Goal: Contribute content: Contribute content

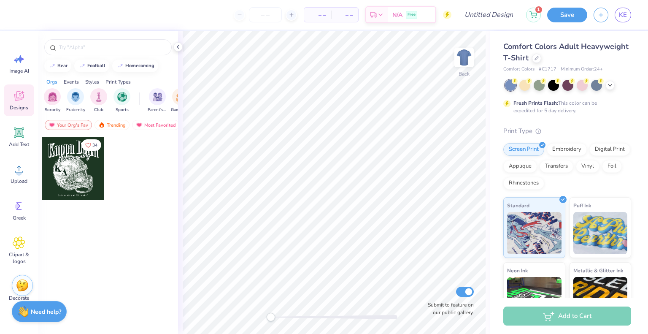
click at [85, 176] on div at bounding box center [73, 168] width 62 height 62
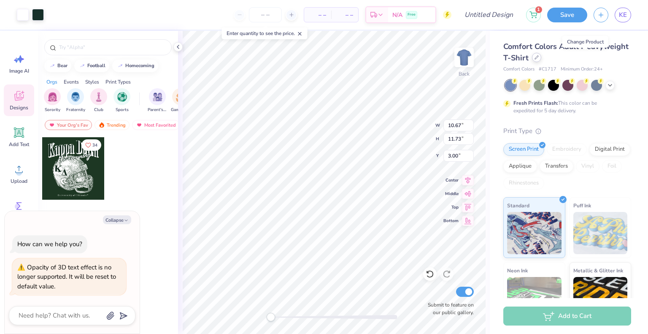
click at [539, 55] on icon at bounding box center [536, 57] width 4 height 4
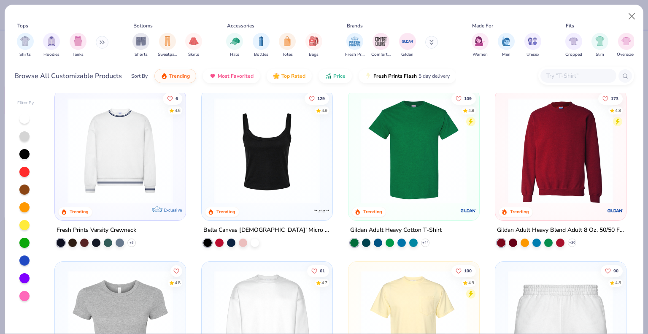
scroll to position [353, 0]
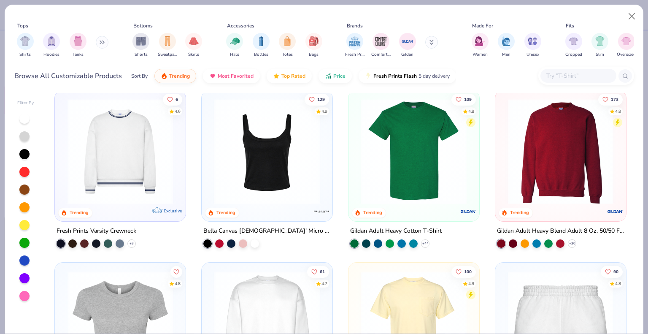
click at [409, 160] on img at bounding box center [414, 150] width 114 height 105
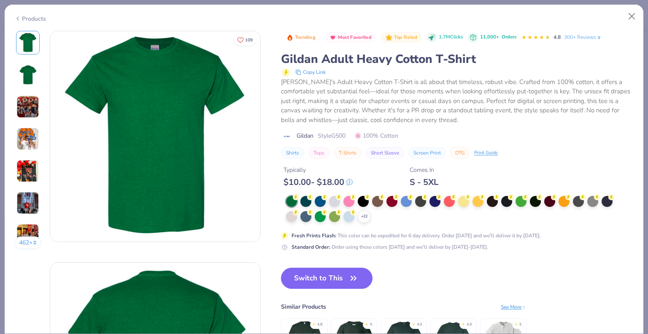
click at [340, 289] on div "Switch to This Similar Products See More ★ 4.8 ★ 5 ★ 4.9 ★ 4.9 ★ 5" at bounding box center [403, 324] width 245 height 114
click at [363, 214] on icon at bounding box center [364, 216] width 7 height 7
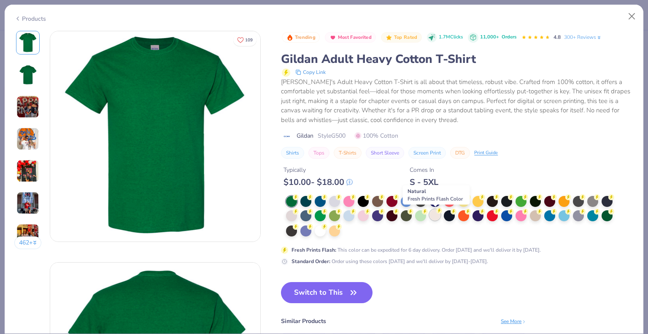
click at [432, 219] on div at bounding box center [434, 214] width 11 height 11
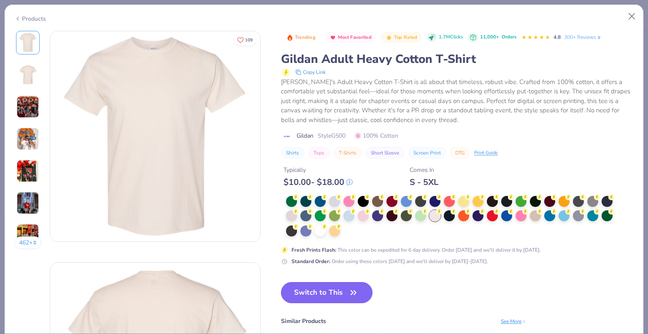
click at [333, 293] on button "Switch to This" at bounding box center [327, 292] width 92 height 21
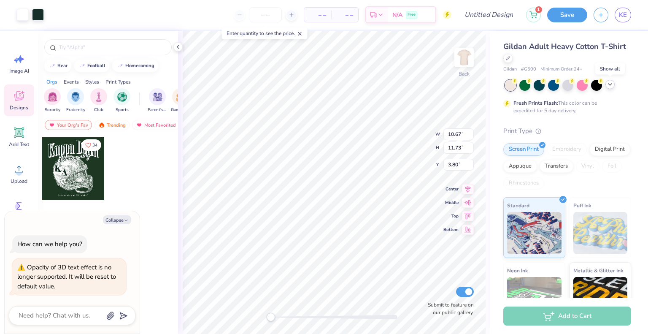
click at [611, 82] on icon at bounding box center [610, 84] width 7 height 7
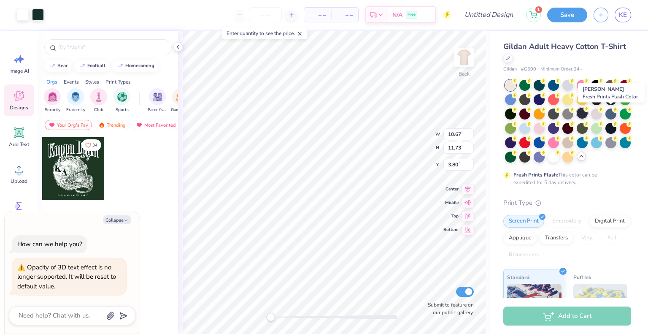
click at [588, 111] on div at bounding box center [582, 113] width 11 height 11
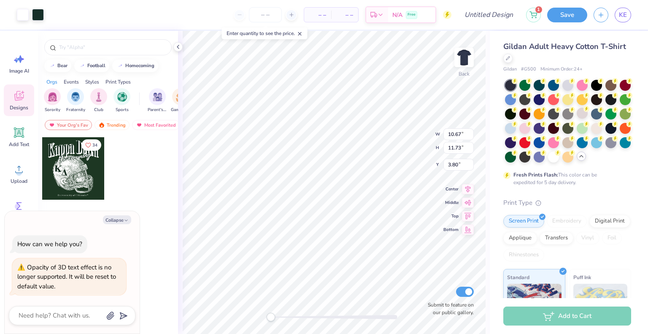
click at [594, 119] on div at bounding box center [568, 121] width 126 height 83
click at [573, 109] on div at bounding box center [567, 113] width 11 height 11
click at [605, 147] on div at bounding box center [610, 141] width 11 height 11
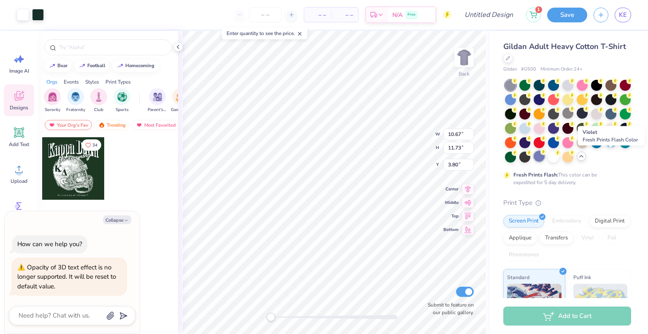
click at [545, 156] on div at bounding box center [539, 156] width 11 height 11
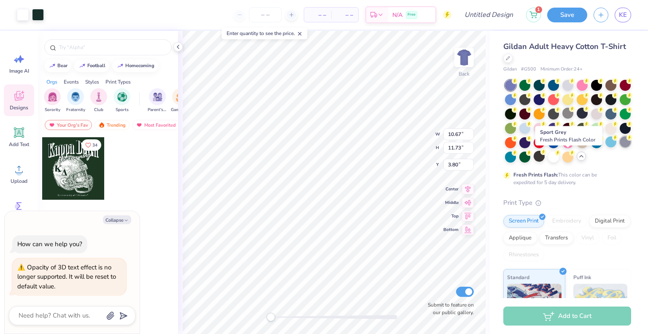
click at [620, 147] on div at bounding box center [625, 141] width 11 height 11
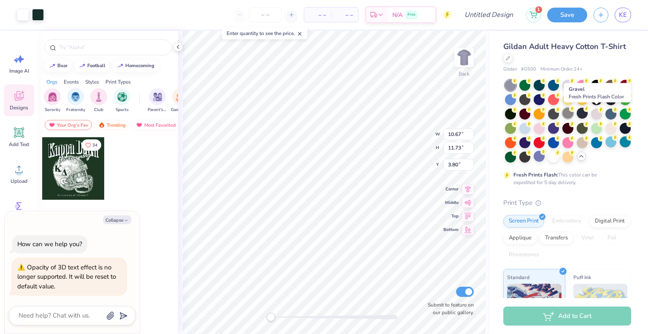
click at [575, 111] on circle at bounding box center [572, 109] width 6 height 6
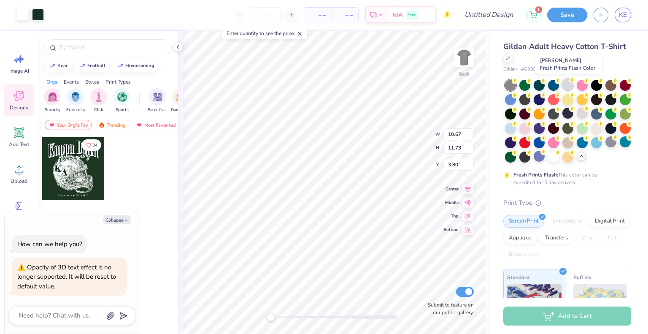
click at [572, 88] on div at bounding box center [567, 84] width 11 height 11
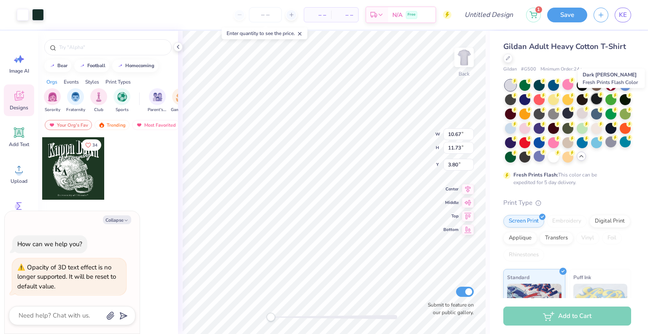
click at [602, 97] on div at bounding box center [596, 98] width 11 height 11
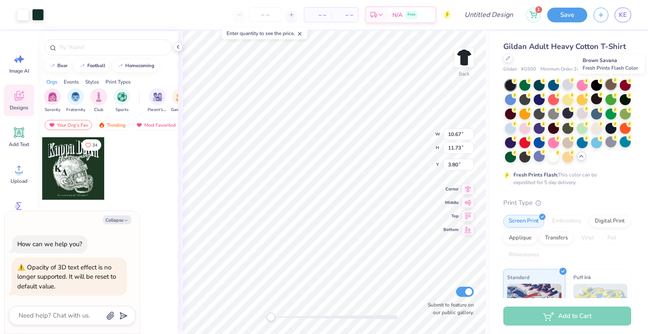
click at [607, 84] on div at bounding box center [610, 84] width 11 height 11
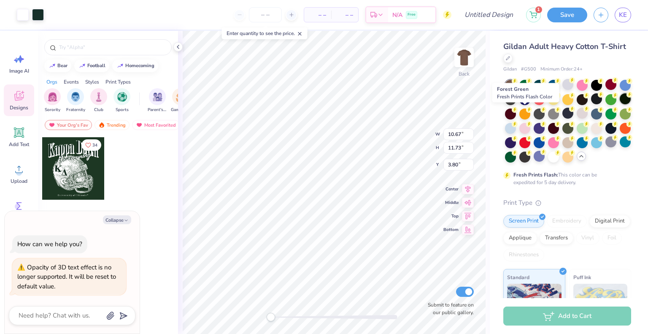
click at [620, 104] on div at bounding box center [625, 98] width 11 height 11
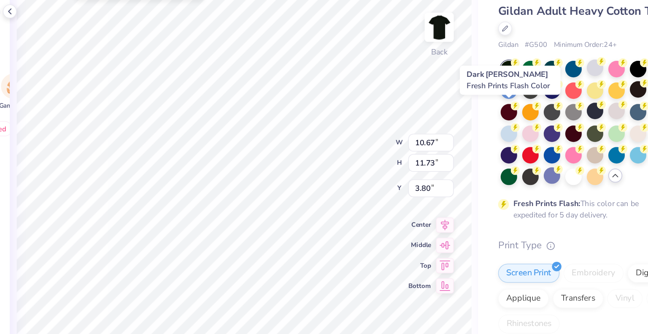
click at [605, 104] on div at bounding box center [610, 98] width 11 height 11
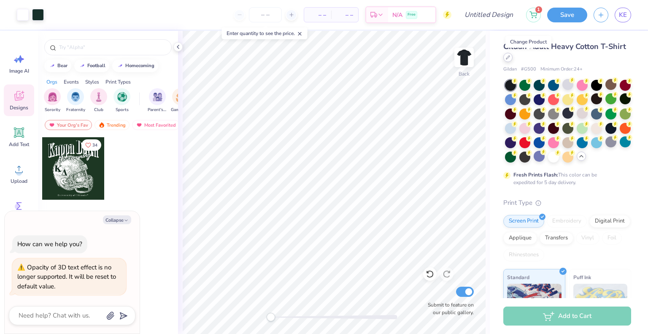
click at [510, 58] on icon at bounding box center [508, 57] width 4 height 4
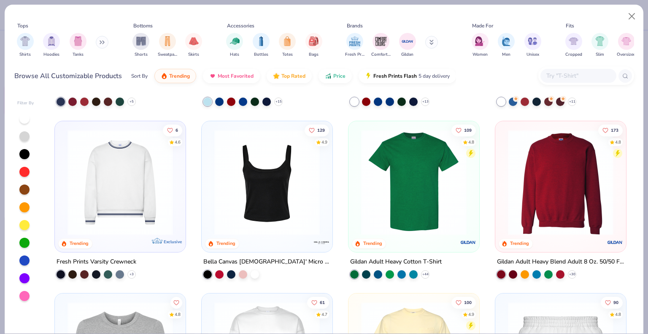
scroll to position [324, 0]
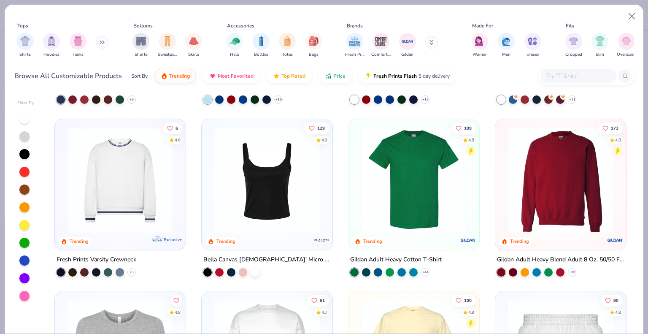
click at [146, 213] on img at bounding box center [120, 179] width 114 height 105
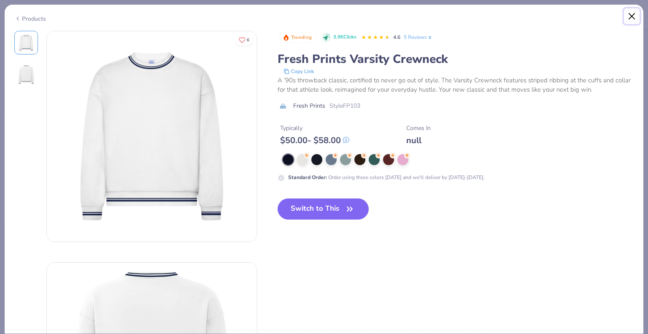
click at [634, 13] on button "Close" at bounding box center [632, 16] width 16 height 16
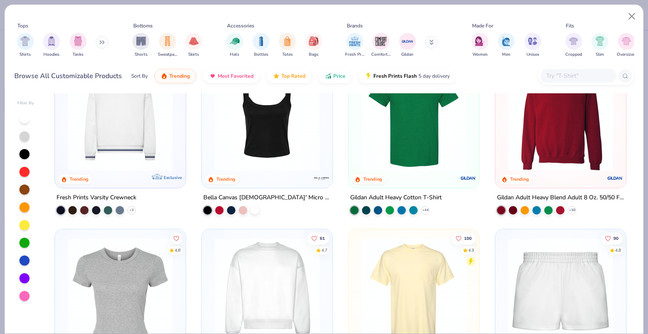
scroll to position [386, 0]
click at [530, 154] on img at bounding box center [561, 117] width 114 height 105
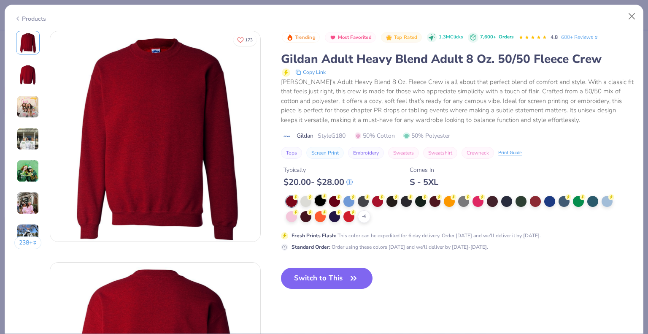
click at [323, 196] on circle at bounding box center [324, 196] width 6 height 6
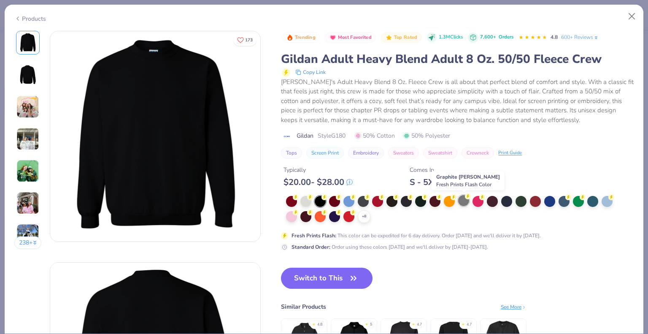
click at [461, 204] on div at bounding box center [463, 200] width 11 height 11
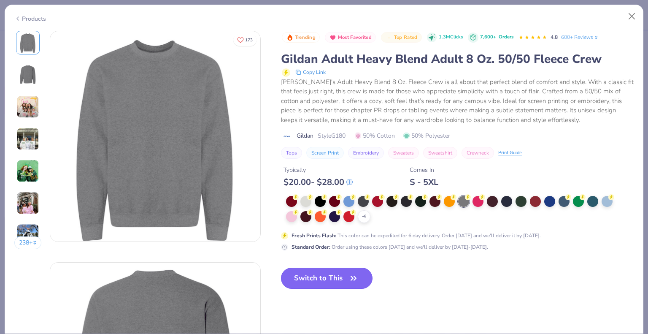
click at [345, 276] on button "Switch to This" at bounding box center [327, 277] width 92 height 21
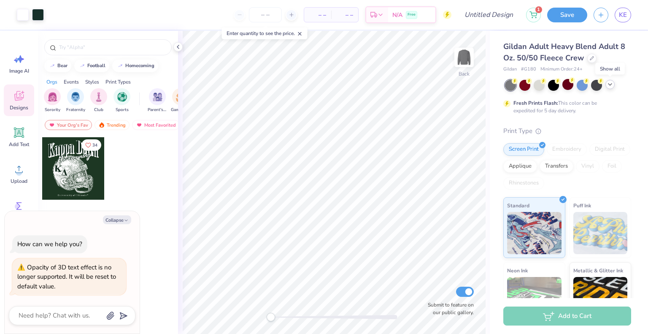
click at [613, 86] on div at bounding box center [609, 84] width 9 height 9
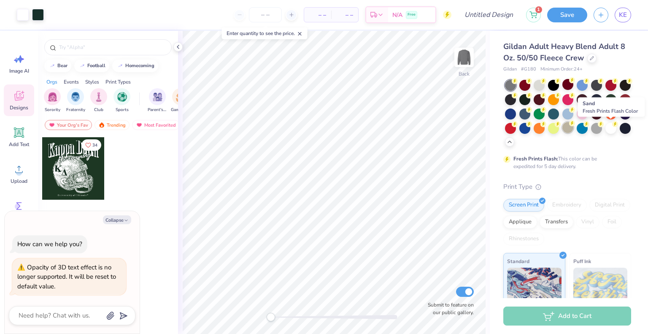
click at [573, 131] on div at bounding box center [567, 127] width 11 height 11
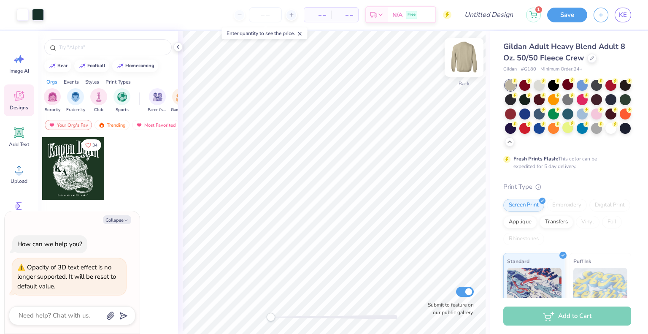
click at [459, 59] on img at bounding box center [464, 57] width 34 height 34
click at [459, 59] on img at bounding box center [464, 57] width 17 height 17
click at [461, 60] on img at bounding box center [464, 57] width 34 height 34
click at [459, 50] on img at bounding box center [464, 57] width 34 height 34
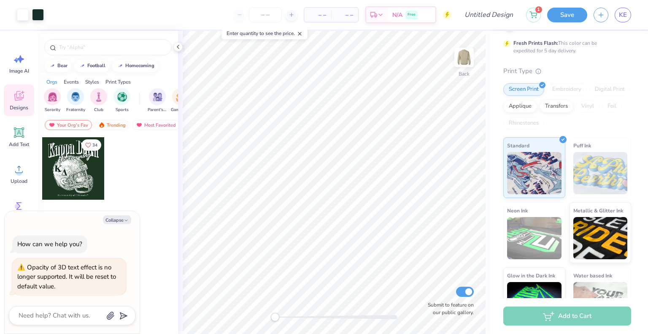
scroll to position [147, 0]
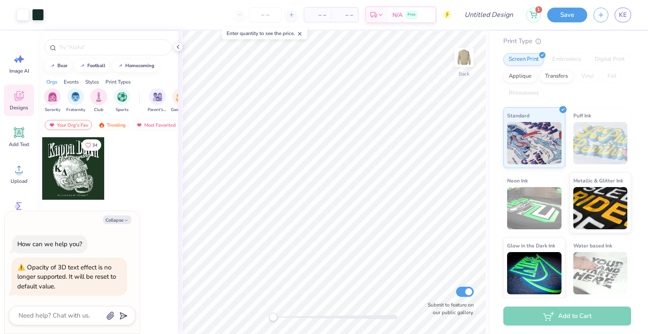
type textarea "x"
click at [258, 15] on input "number" at bounding box center [265, 14] width 33 height 15
type input "24"
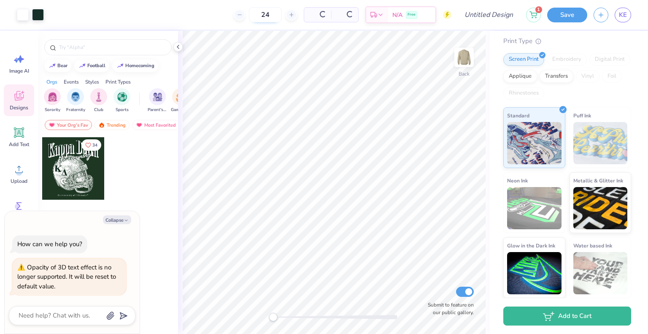
type textarea "x"
type input "24"
click at [464, 51] on img at bounding box center [464, 57] width 34 height 34
click at [464, 51] on img at bounding box center [464, 57] width 17 height 17
click at [467, 61] on img at bounding box center [464, 57] width 34 height 34
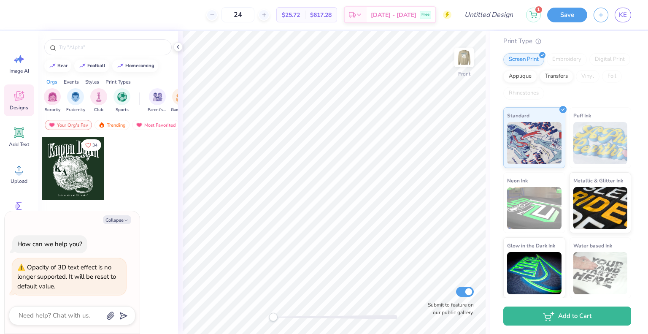
click at [467, 61] on img at bounding box center [464, 57] width 17 height 17
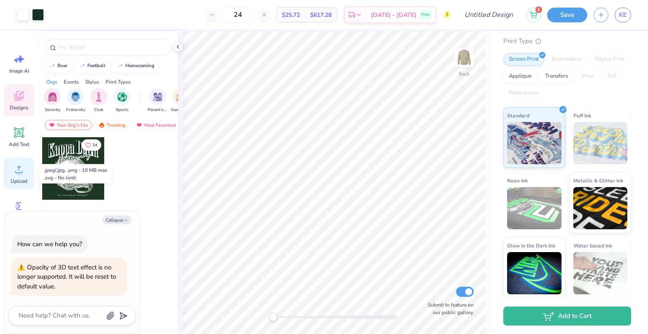
click at [15, 174] on icon at bounding box center [19, 169] width 13 height 13
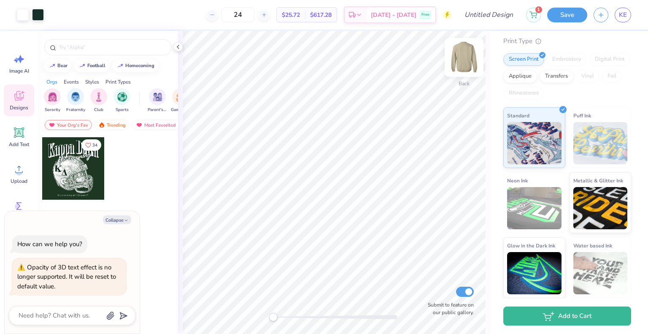
click at [456, 63] on img at bounding box center [464, 57] width 34 height 34
click at [470, 66] on img at bounding box center [464, 57] width 34 height 34
click at [464, 51] on img at bounding box center [464, 57] width 34 height 34
click at [126, 221] on polyline "button" at bounding box center [126, 220] width 3 height 1
type textarea "x"
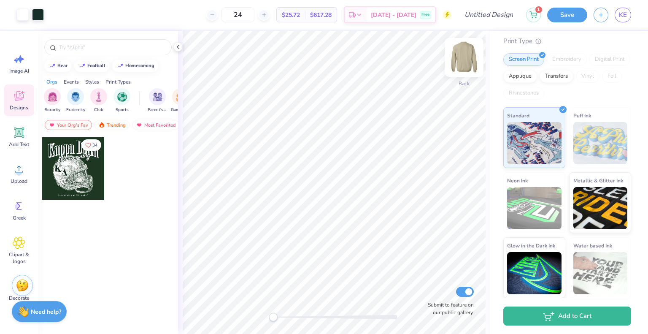
click at [467, 57] on img at bounding box center [464, 57] width 34 height 34
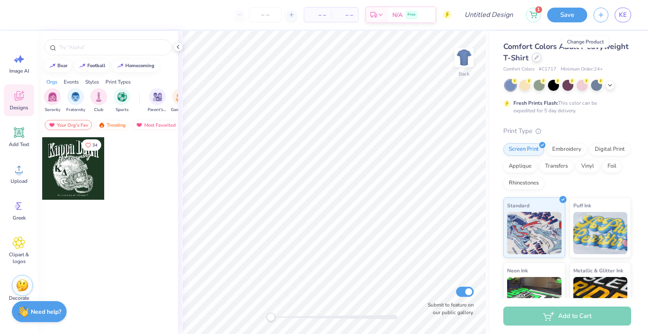
click at [538, 58] on icon at bounding box center [536, 57] width 3 height 3
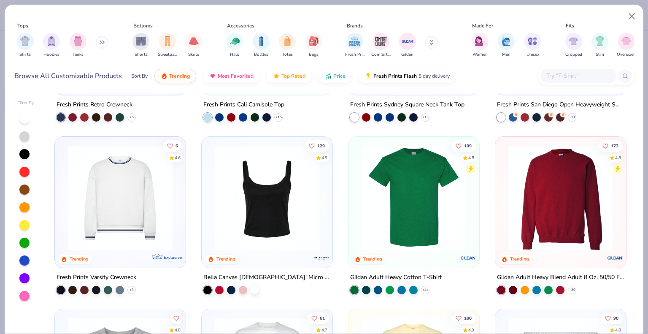
scroll to position [311, 0]
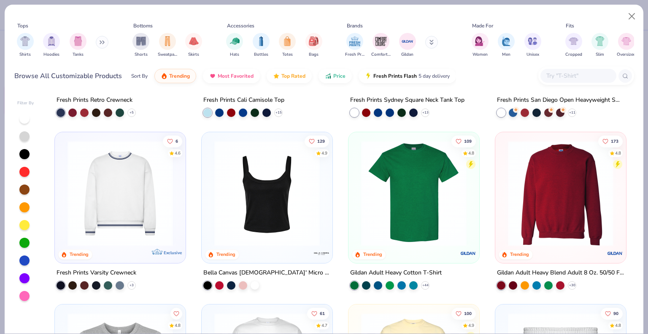
click at [557, 167] on img at bounding box center [561, 192] width 114 height 105
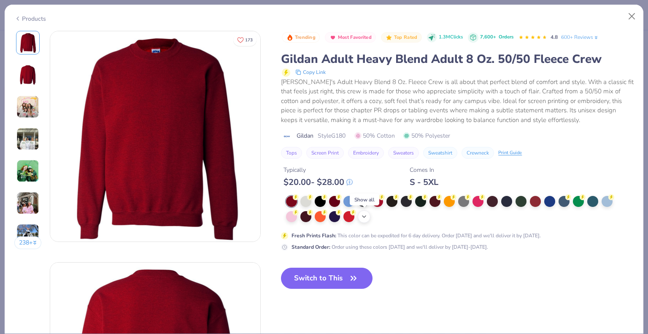
click at [367, 216] on icon at bounding box center [364, 216] width 7 height 7
click at [405, 218] on div at bounding box center [406, 215] width 11 height 11
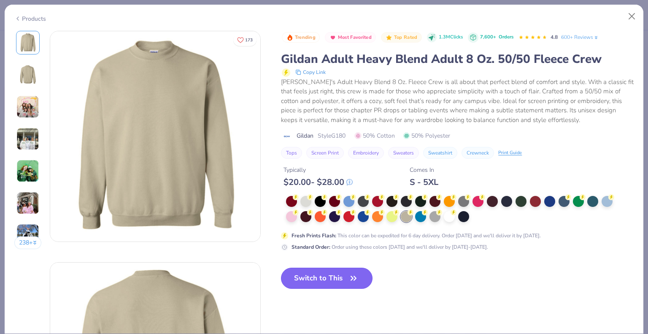
click at [338, 277] on button "Switch to This" at bounding box center [327, 277] width 92 height 21
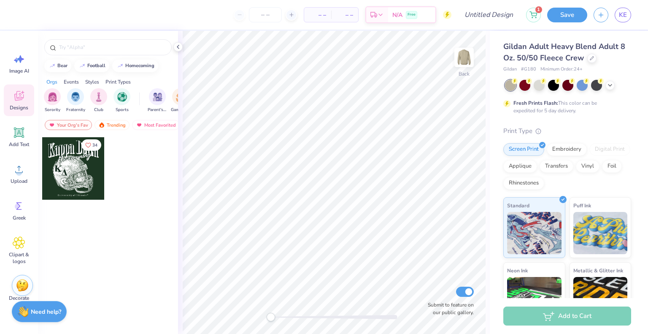
click at [79, 176] on div at bounding box center [73, 168] width 62 height 62
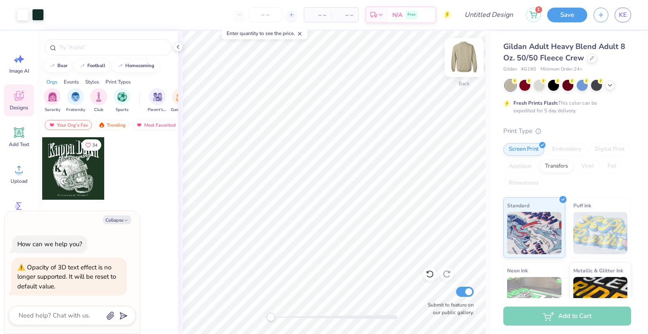
click at [472, 58] on img at bounding box center [464, 57] width 34 height 34
click at [472, 58] on img at bounding box center [464, 57] width 17 height 17
click at [469, 55] on img at bounding box center [464, 57] width 34 height 34
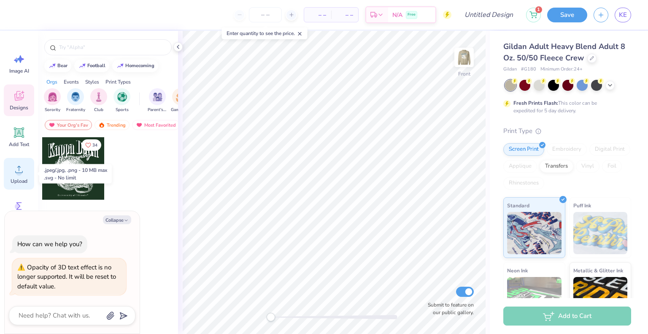
click at [22, 165] on icon at bounding box center [19, 169] width 13 height 13
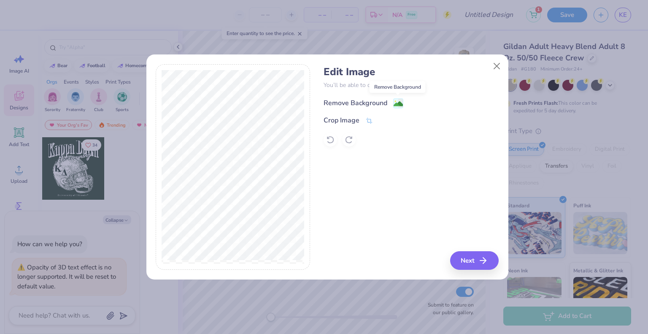
click at [394, 100] on image at bounding box center [398, 103] width 9 height 9
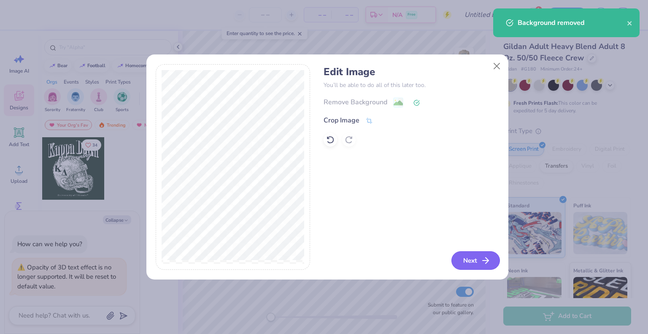
click at [467, 259] on button "Next" at bounding box center [475, 260] width 49 height 19
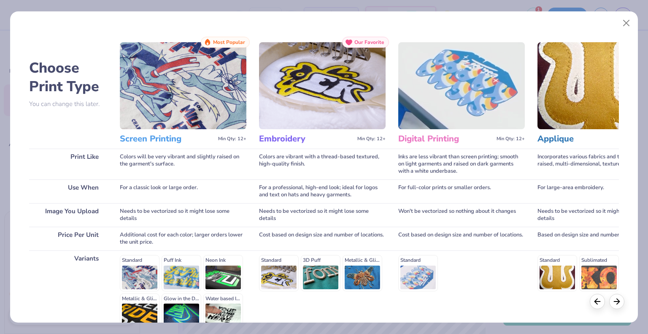
scroll to position [87, 0]
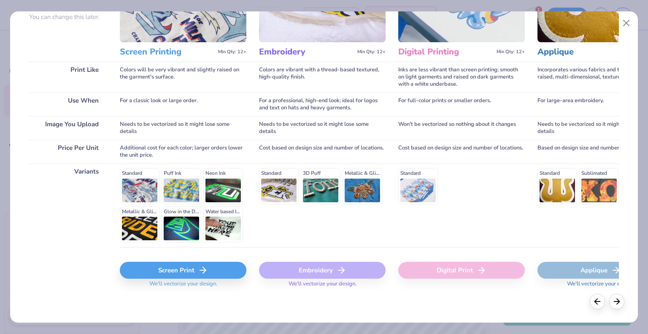
click at [181, 271] on div "Screen Print" at bounding box center [183, 270] width 127 height 17
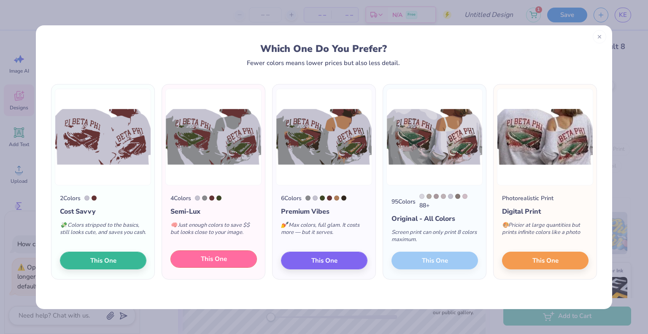
click at [245, 257] on button "This One" at bounding box center [213, 259] width 86 height 18
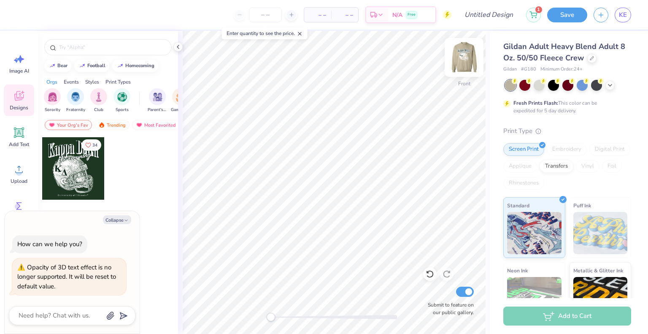
click at [466, 56] on img at bounding box center [464, 57] width 34 height 34
click at [568, 16] on button "Save" at bounding box center [567, 13] width 40 height 15
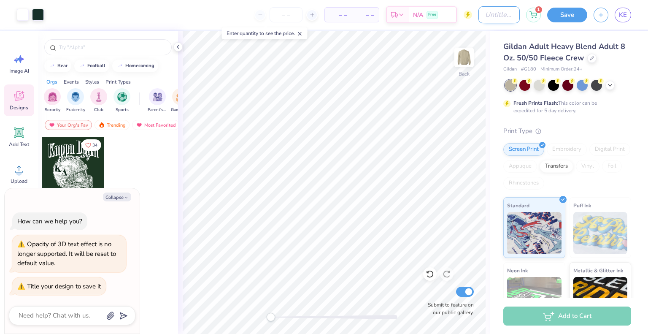
type textarea "x"
click at [499, 17] on input "Design Title" at bounding box center [498, 14] width 41 height 17
type input "D"
type textarea "x"
type input "Du"
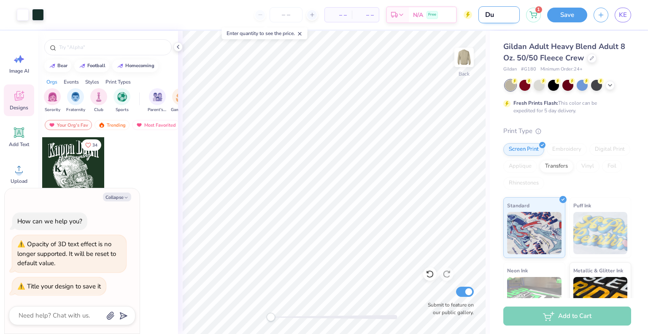
type textarea "x"
type input "Dud"
type textarea "x"
type input "Dude"
type textarea "x"
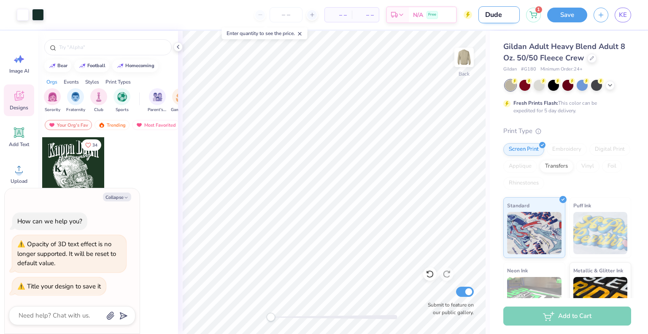
type input "Dudes"
type textarea "x"
type input "Dudes"
type textarea "x"
type input "Dudes D"
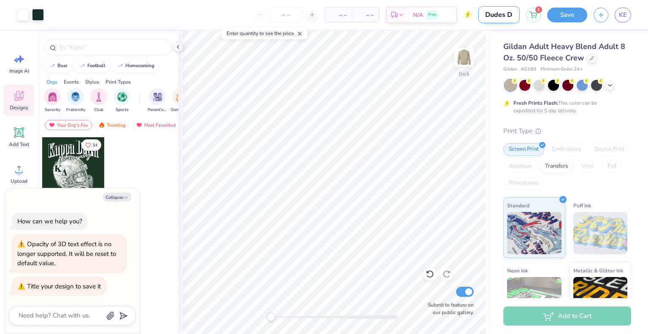
type textarea "x"
type input "Dudes Da"
type textarea "x"
type input "Dudes Day"
type textarea "x"
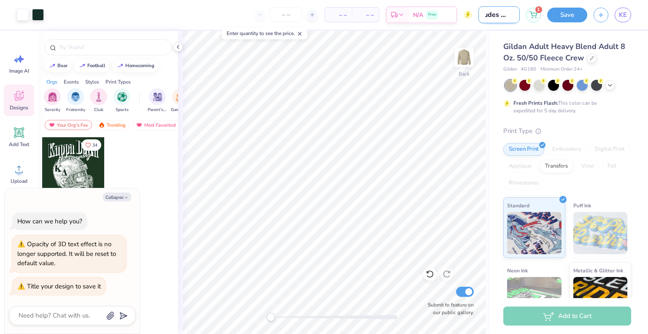
type input "Dudes Day"
type textarea "x"
type input "Dudes Day M"
type textarea "x"
type input "Dudes Day Me"
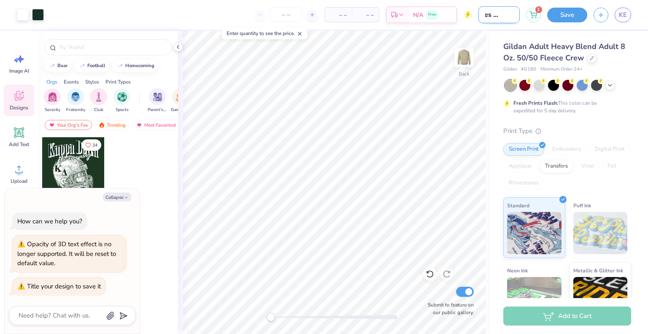
type textarea "x"
type input "Dudes Day Mer"
type textarea "x"
type input "Dudes Day Merc"
type textarea "x"
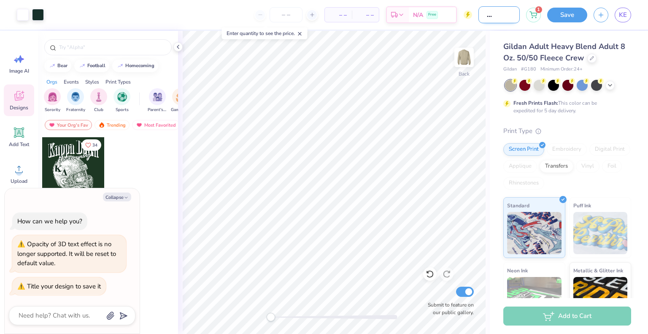
type input "Dudes Day Merch"
type textarea "x"
type input "Dudes Day Merch"
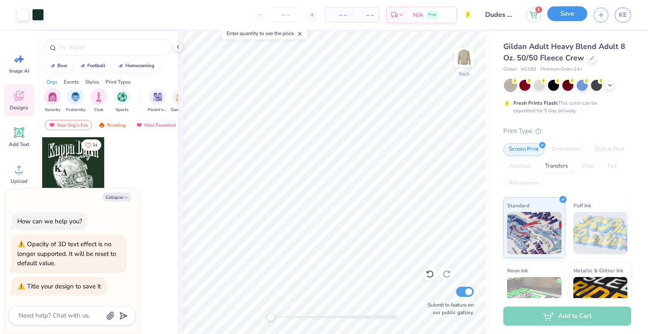
click at [563, 12] on button "Save" at bounding box center [567, 13] width 40 height 15
click at [563, 12] on div "Save" at bounding box center [567, 15] width 40 height 15
click at [627, 15] on link "KE" at bounding box center [623, 15] width 16 height 15
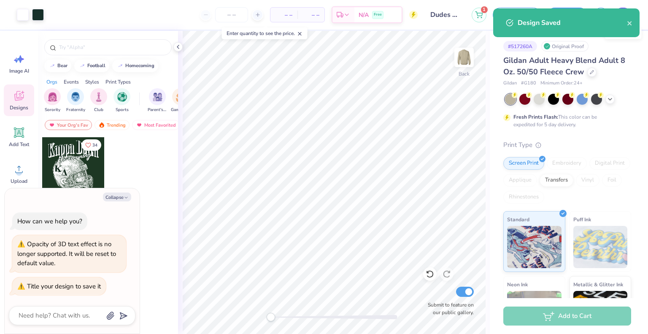
type textarea "x"
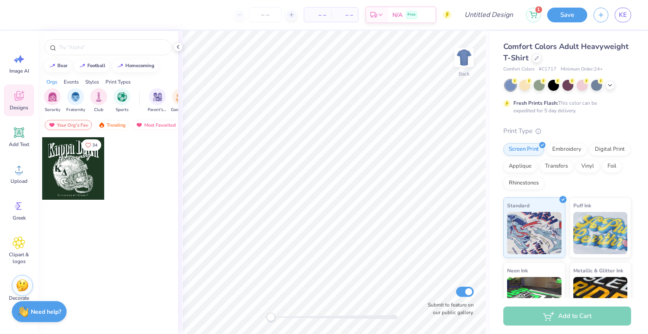
click at [101, 170] on div at bounding box center [73, 168] width 62 height 62
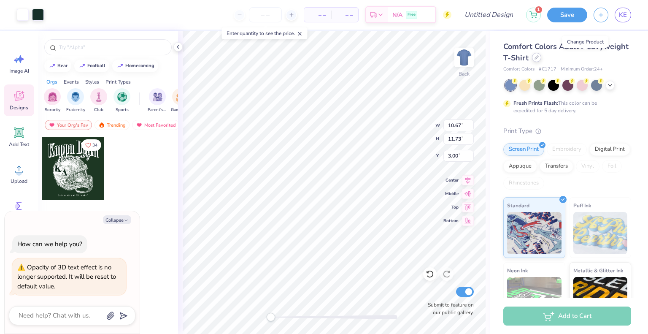
click at [539, 57] on icon at bounding box center [536, 57] width 4 height 4
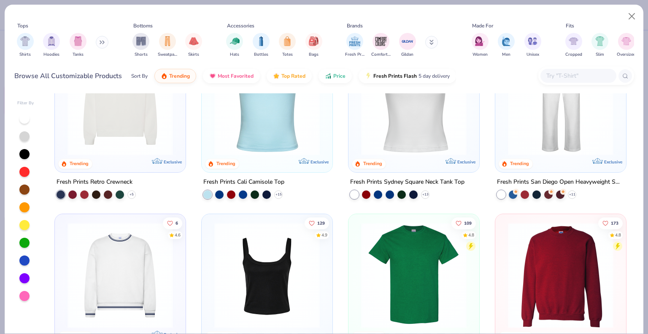
scroll to position [361, 0]
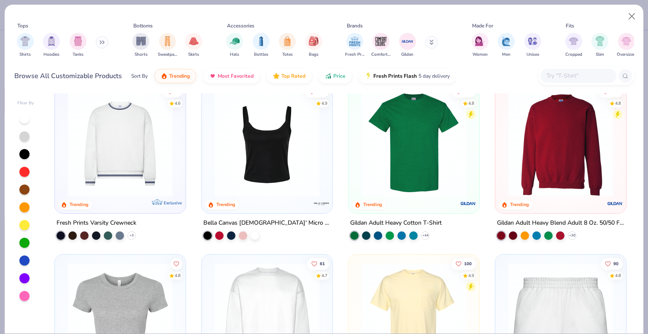
click at [510, 129] on img at bounding box center [561, 142] width 114 height 105
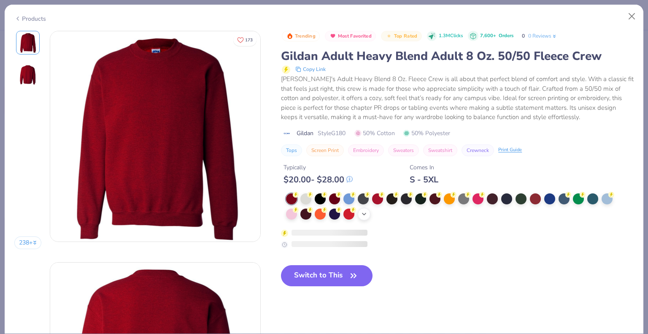
click at [363, 211] on icon at bounding box center [364, 213] width 7 height 7
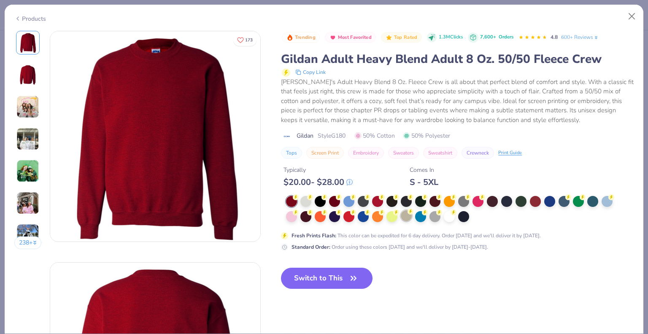
click at [403, 213] on div at bounding box center [406, 215] width 11 height 11
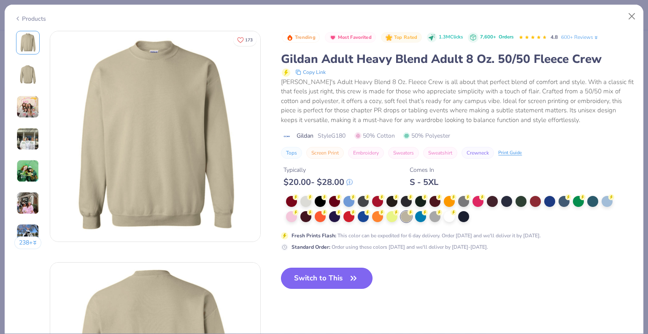
click at [343, 277] on button "Switch to This" at bounding box center [327, 277] width 92 height 21
type textarea "x"
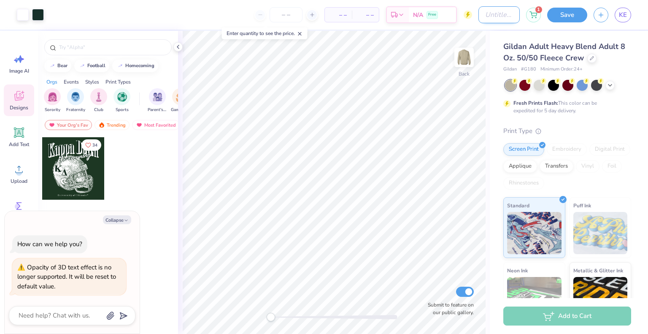
click at [489, 12] on input "Design Title" at bounding box center [498, 14] width 41 height 17
type input "D"
type textarea "x"
type input "Du"
type textarea "x"
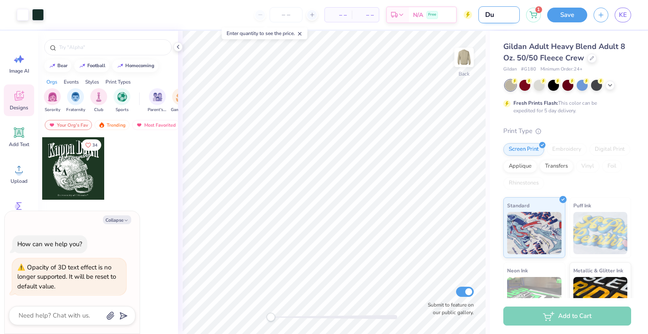
type input "Due"
type textarea "x"
type input "Du"
type textarea "x"
type input "Dud"
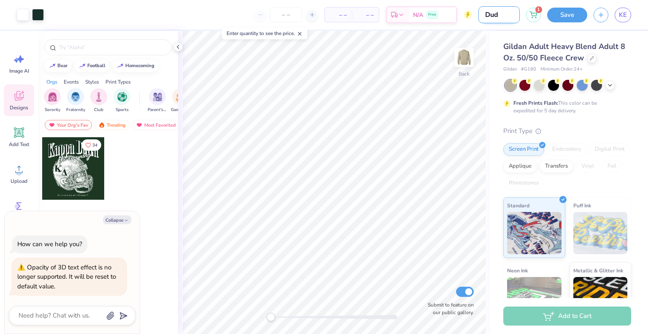
type textarea "x"
type input "Dude"
type textarea "x"
type input "Dudes"
type textarea "x"
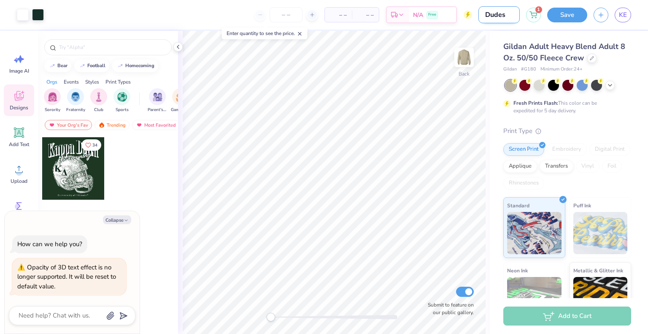
type input "Dudes"
type textarea "x"
type input "Dudes D"
type textarea "x"
type input "Dudes Da"
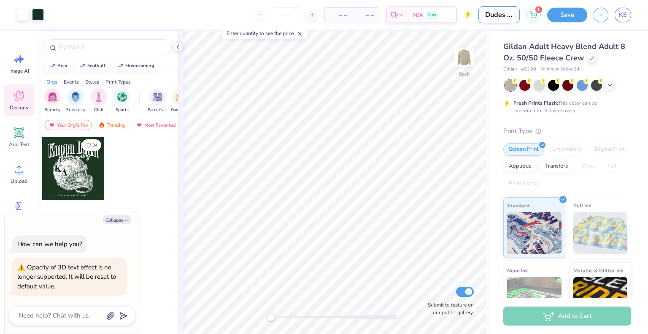
type textarea "x"
type input "Dudes Day"
type textarea "x"
type input "Dudes Day"
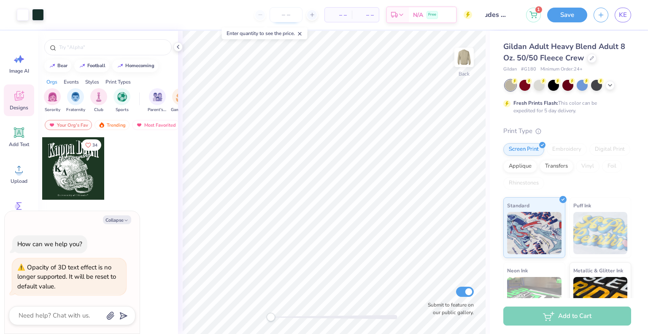
scroll to position [0, 0]
click at [291, 17] on input "number" at bounding box center [286, 14] width 33 height 15
type input "40"
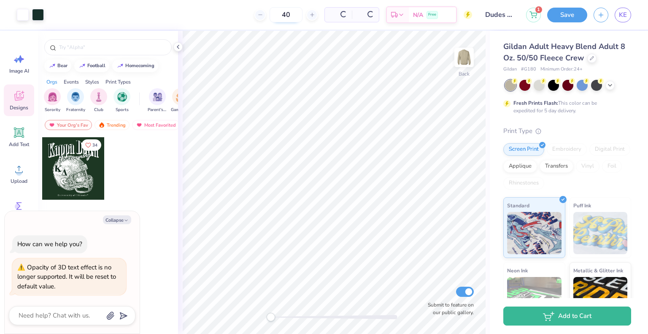
type textarea "x"
type input "40"
click at [566, 16] on button "Save" at bounding box center [567, 13] width 40 height 15
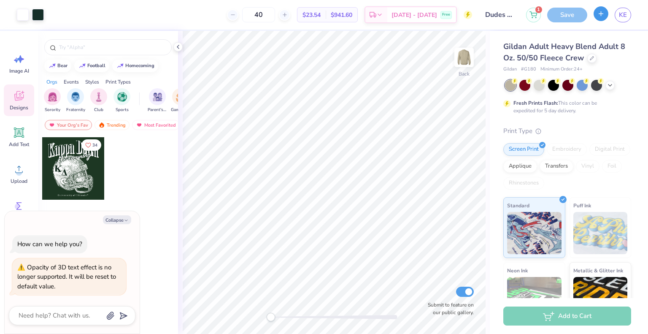
click at [598, 11] on icon "button" at bounding box center [600, 13] width 7 height 7
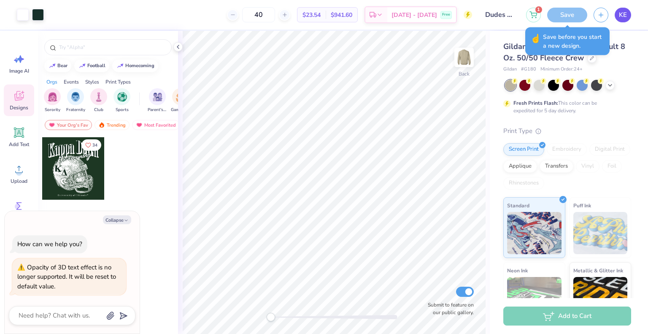
click at [621, 17] on span "KE" at bounding box center [623, 15] width 8 height 10
click at [566, 16] on div "Save" at bounding box center [567, 15] width 40 height 15
click at [587, 128] on div "Print Type" at bounding box center [567, 131] width 128 height 10
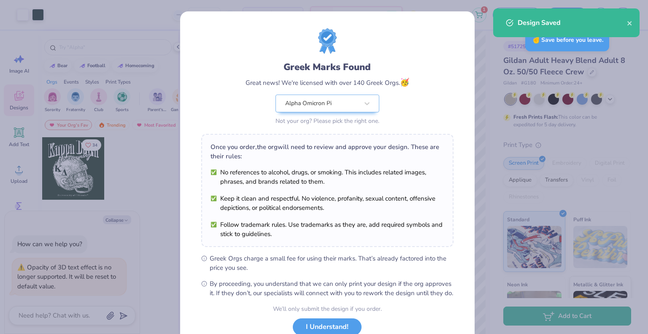
scroll to position [61, 0]
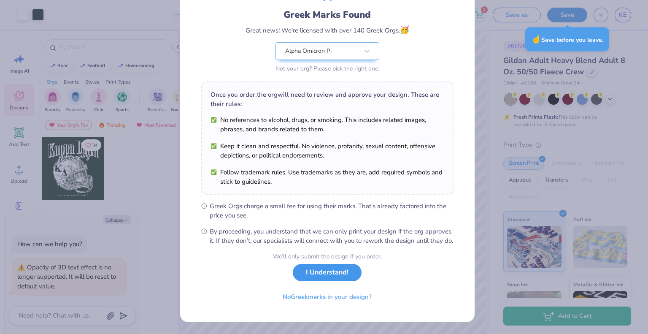
click at [312, 271] on button "I Understand!" at bounding box center [327, 272] width 69 height 17
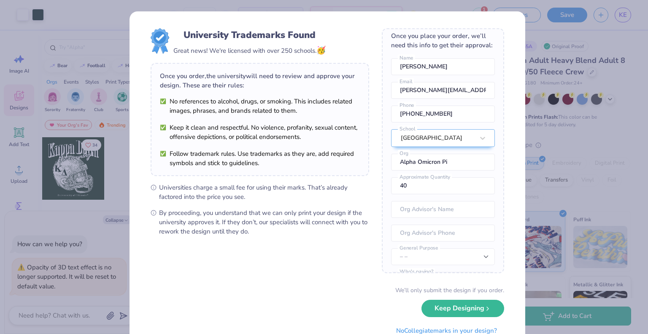
scroll to position [40, 0]
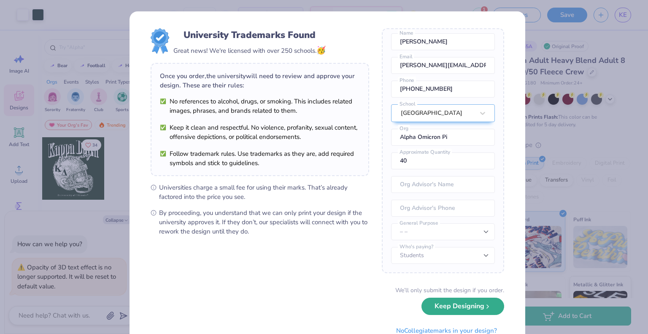
click at [447, 307] on button "Keep Designing" at bounding box center [462, 305] width 83 height 17
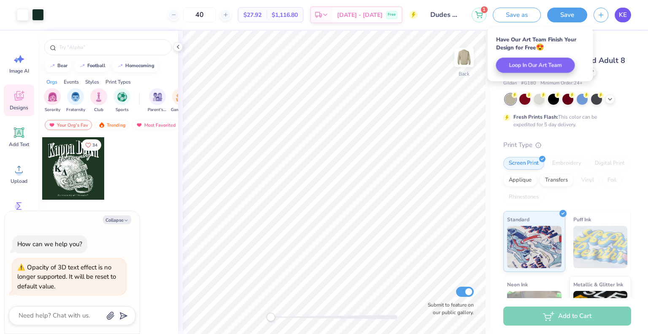
type textarea "x"
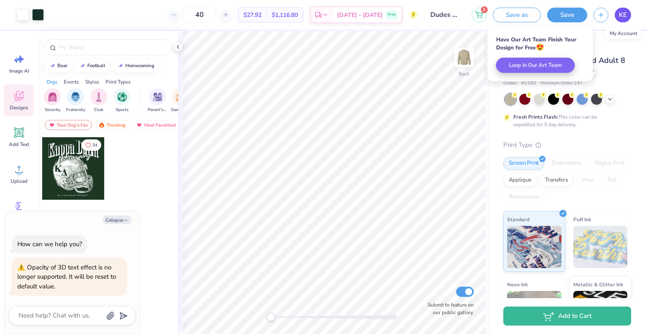
click at [624, 12] on span "KE" at bounding box center [623, 15] width 8 height 10
